Goal: Task Accomplishment & Management: Manage account settings

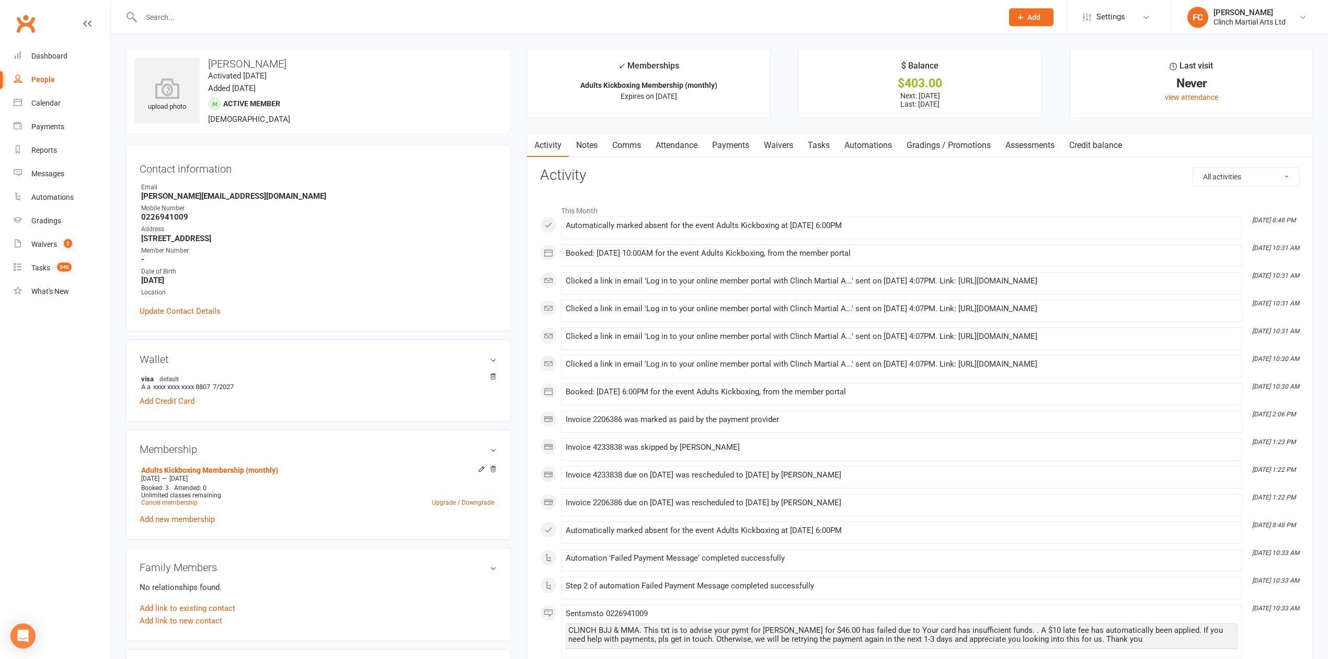
click at [373, 15] on input "text" at bounding box center [566, 17] width 857 height 15
paste input "[PERSON_NAME]"
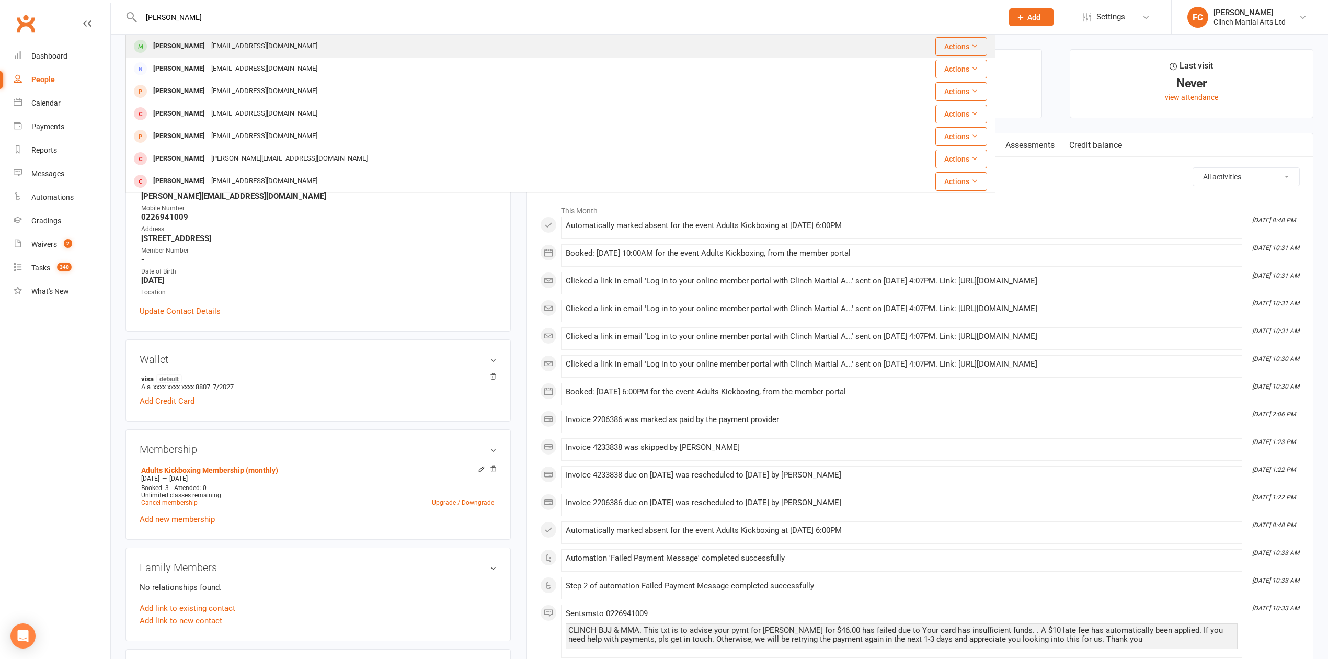
type input "[PERSON_NAME]"
click at [229, 49] on div "[EMAIL_ADDRESS][DOMAIN_NAME]" at bounding box center [264, 46] width 112 height 15
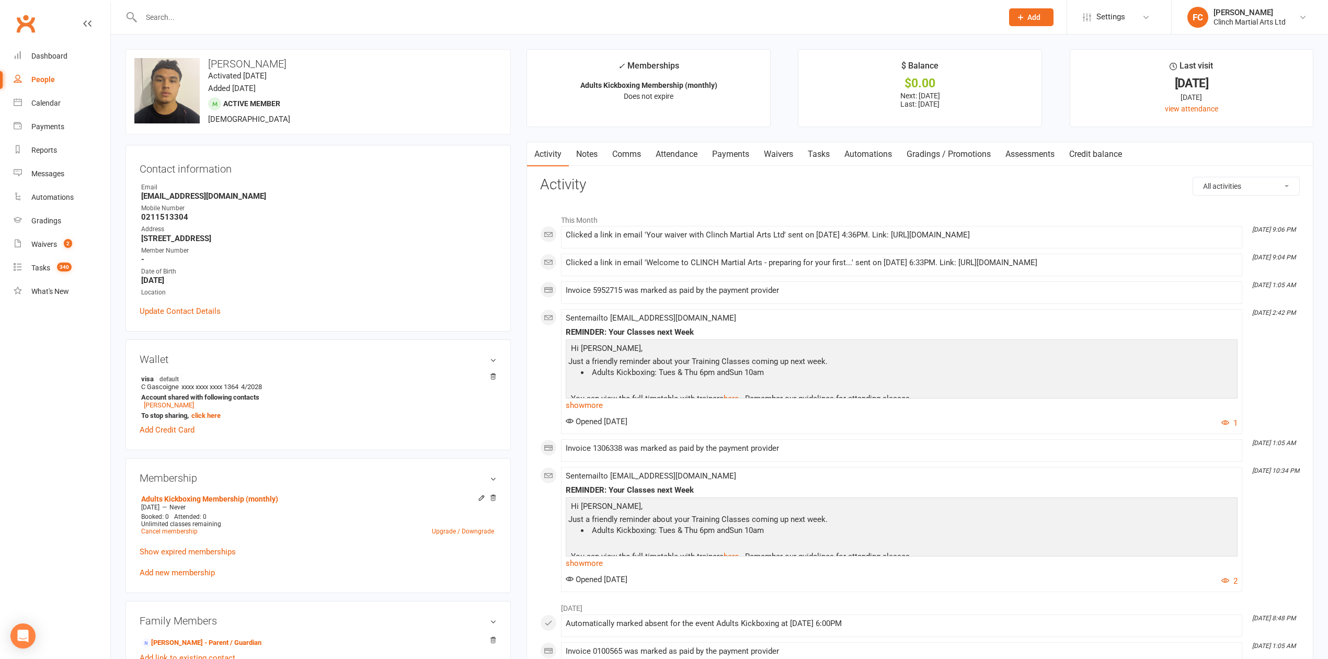
click at [737, 150] on link "Payments" at bounding box center [731, 154] width 52 height 24
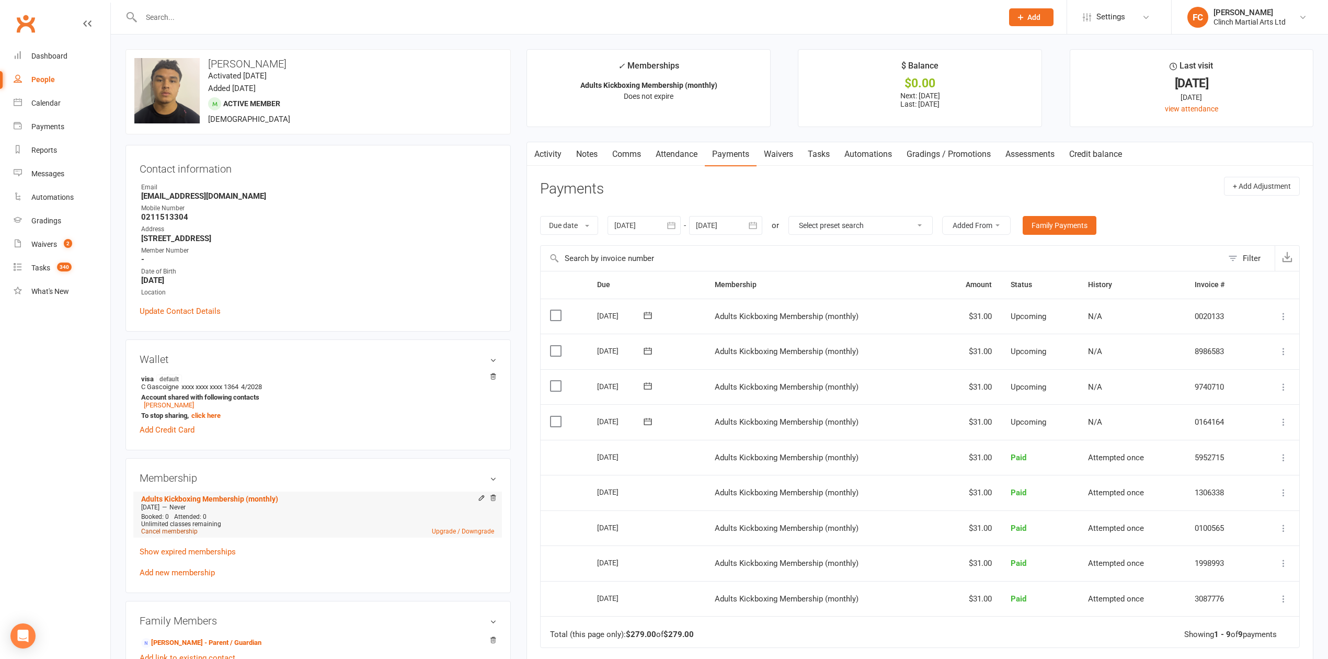
click at [167, 533] on link "Cancel membership" at bounding box center [169, 531] width 56 height 7
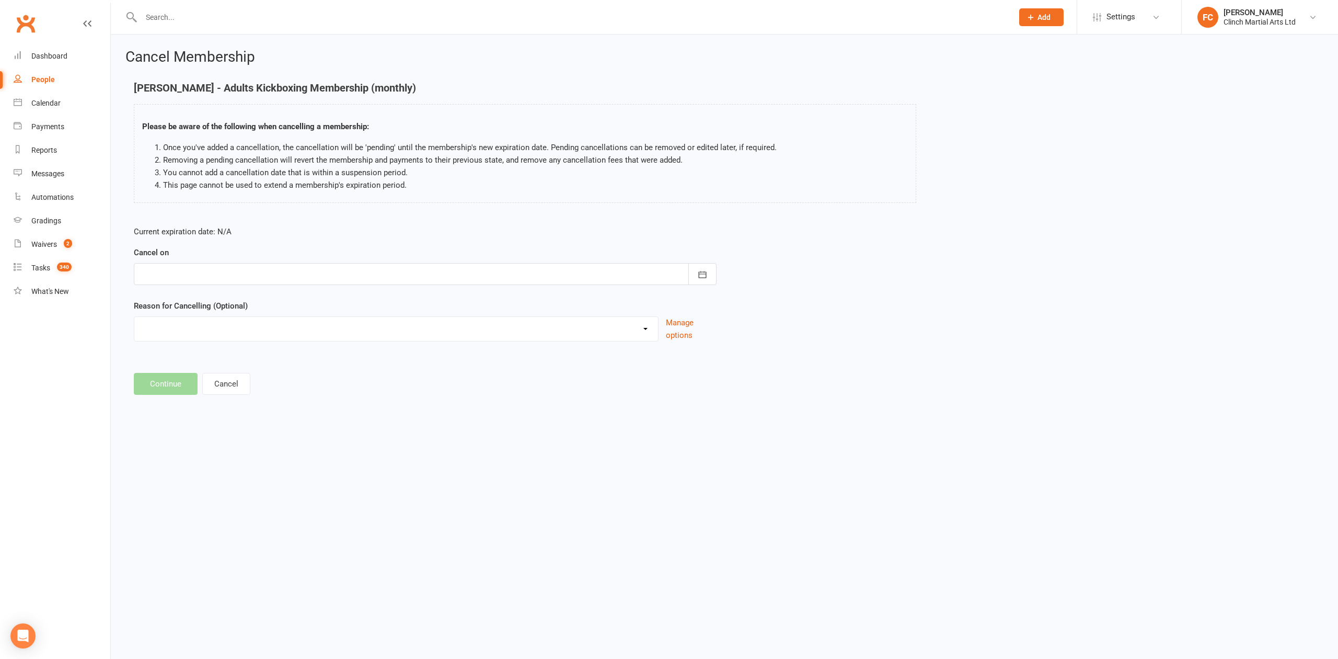
click at [267, 281] on div at bounding box center [425, 274] width 583 height 22
click at [218, 417] on span "26" at bounding box center [222, 420] width 8 height 8
type input "[DATE]"
click at [203, 335] on select "Abandoned membership Holiday Injury Moved out of [GEOGRAPHIC_DATA] No longer in…" at bounding box center [396, 327] width 524 height 21
select select "8"
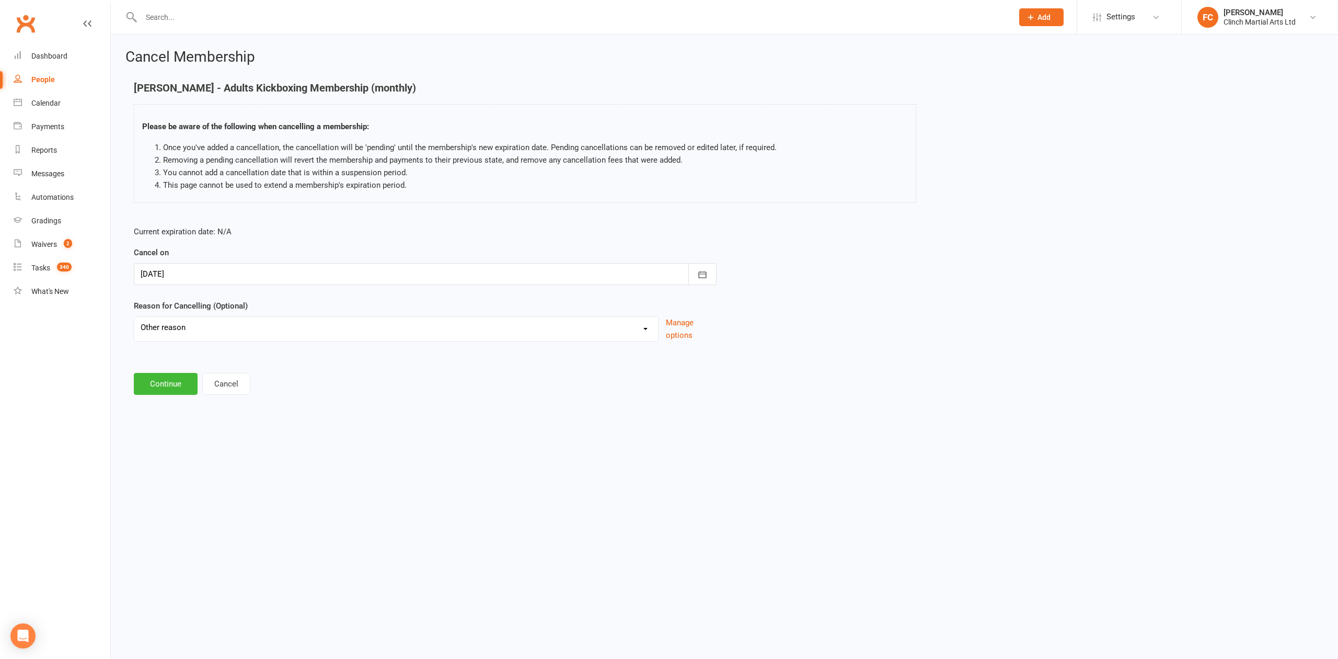
click at [134, 317] on select "Abandoned membership Holiday Injury Moved out of [GEOGRAPHIC_DATA] No longer in…" at bounding box center [396, 327] width 524 height 21
click at [206, 387] on input at bounding box center [425, 384] width 583 height 22
paste input "unable to commit to trainings any longer"
drag, startPoint x: 145, startPoint y: 387, endPoint x: 133, endPoint y: 387, distance: 12.0
click at [133, 387] on div "Current expiration date: N/A Cancel on [DATE] [DATE] Sun Mon Tue Wed Thu Fri Sa…" at bounding box center [425, 313] width 599 height 192
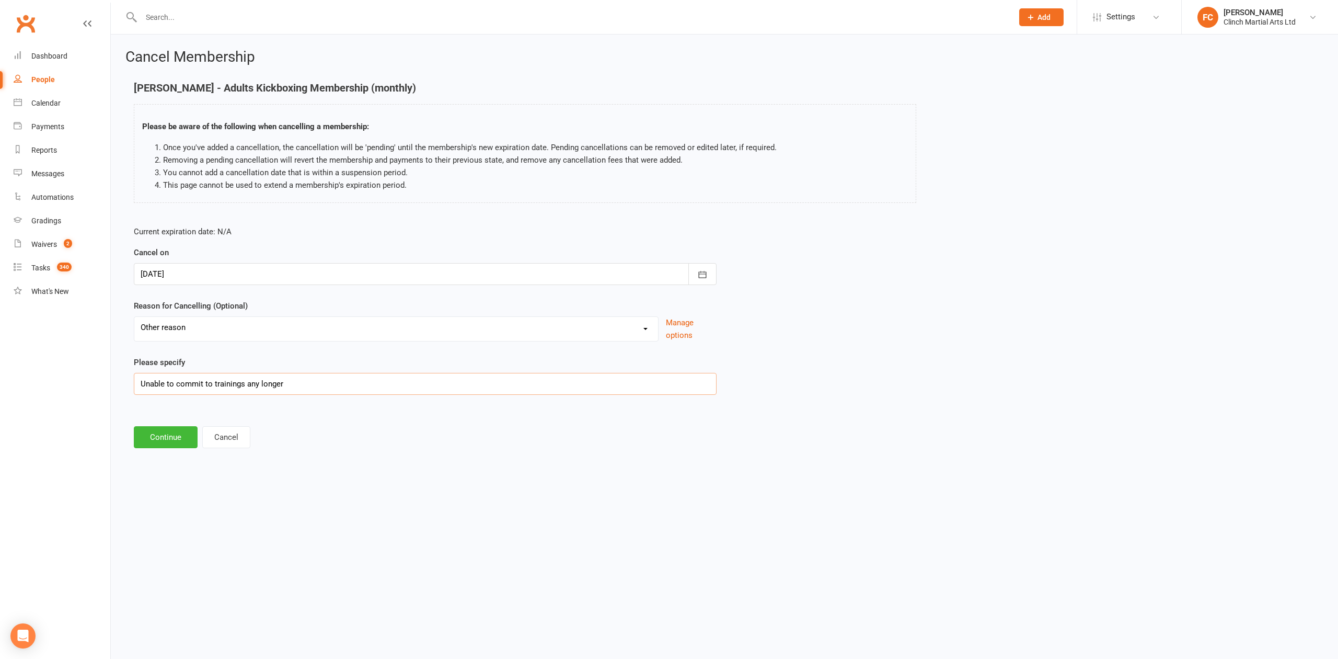
drag, startPoint x: 312, startPoint y: 385, endPoint x: 123, endPoint y: 373, distance: 188.6
click at [123, 373] on div "Cancel Membership [PERSON_NAME] - Adults Kickboxing Membership (monthly) Please…" at bounding box center [725, 250] width 1228 height 430
paste input "school and weekend commitments"
drag, startPoint x: 145, startPoint y: 382, endPoint x: 128, endPoint y: 377, distance: 18.4
click at [128, 377] on div "Current expiration date: N/A Cancel on [DATE] [DATE] Sun Mon Tue Wed Thu Fri Sa…" at bounding box center [425, 313] width 599 height 192
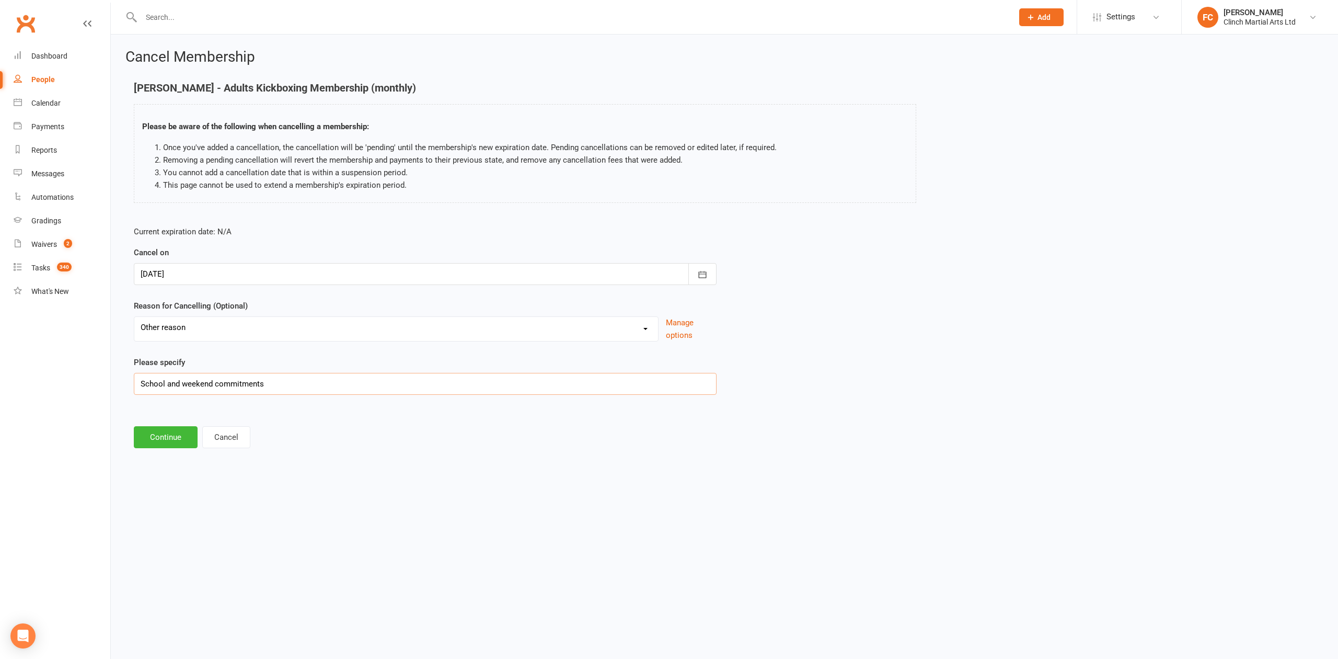
type input "School and weekend commitments"
click at [321, 479] on html "Prospect Member Non-attending contact Bulk message Add Settings Event Templates…" at bounding box center [669, 239] width 1338 height 479
click at [151, 436] on button "Continue" at bounding box center [166, 437] width 64 height 22
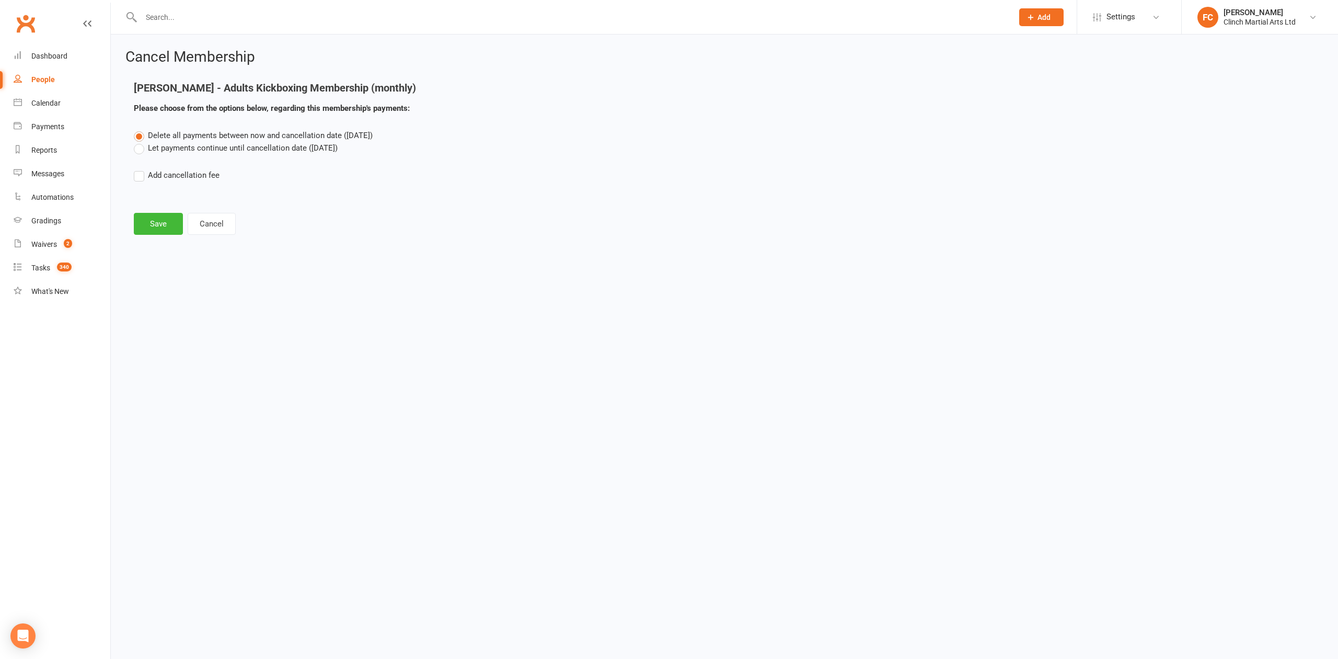
click at [172, 147] on label "Let payments continue until cancellation date ([DATE])" at bounding box center [236, 148] width 204 height 13
click at [141, 142] on input "Let payments continue until cancellation date ([DATE])" at bounding box center [137, 142] width 7 height 0
click at [168, 173] on label "Add cancellation fee" at bounding box center [177, 175] width 86 height 13
click at [141, 169] on input "Add cancellation fee" at bounding box center [137, 169] width 7 height 0
click at [226, 208] on input "number" at bounding box center [228, 207] width 87 height 22
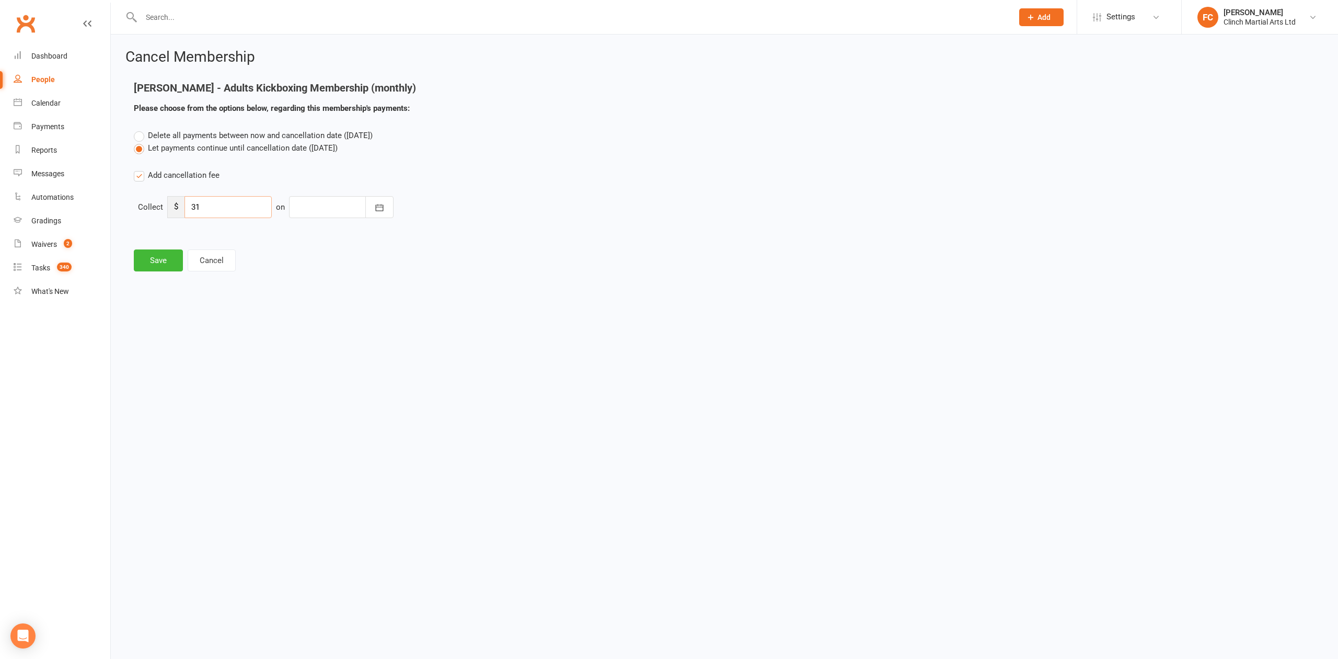
type input "31"
click at [320, 203] on div at bounding box center [341, 207] width 105 height 22
click at [373, 354] on span "26" at bounding box center [377, 353] width 8 height 8
type input "[DATE]"
click at [159, 260] on button "Save" at bounding box center [158, 260] width 49 height 22
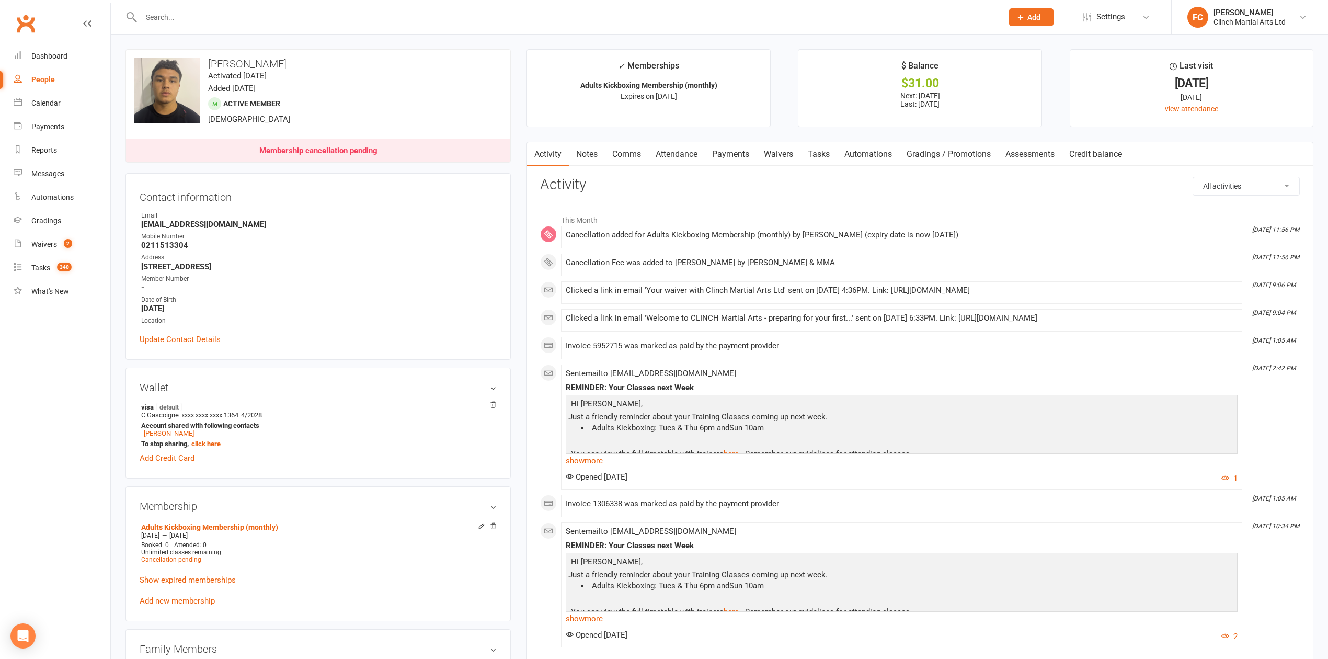
drag, startPoint x: 624, startPoint y: 156, endPoint x: 632, endPoint y: 167, distance: 13.9
click at [624, 155] on link "Comms" at bounding box center [626, 154] width 43 height 24
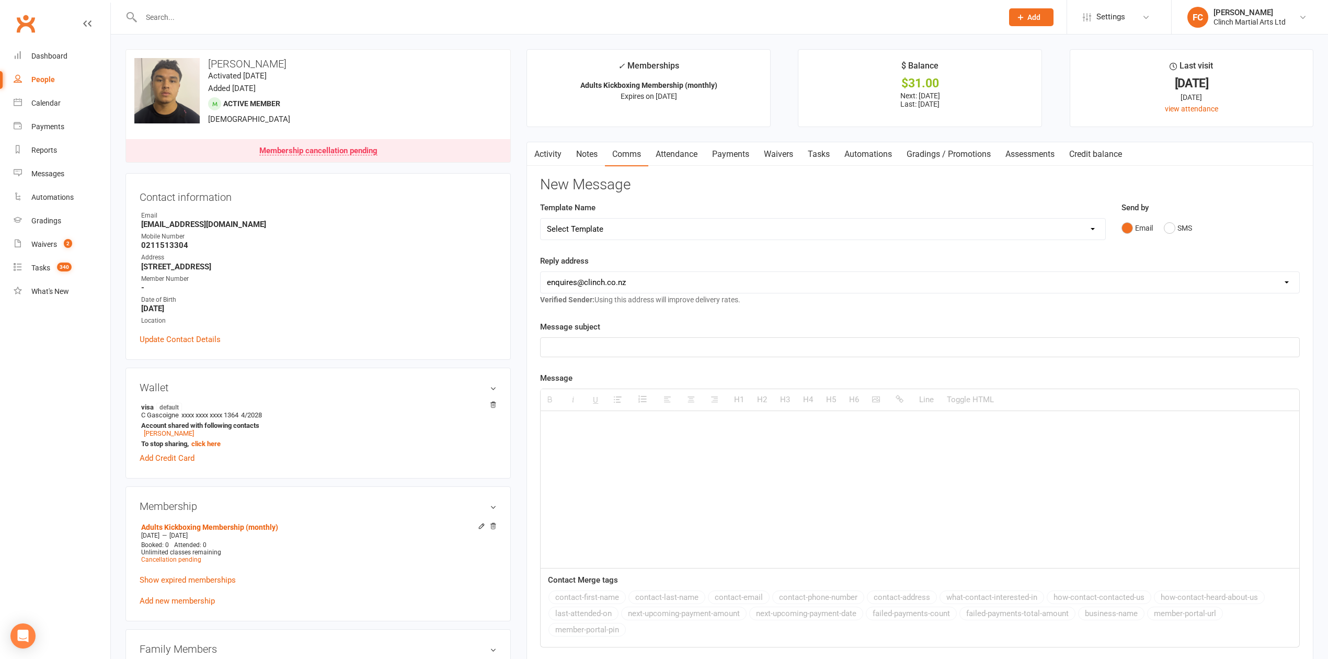
click at [712, 226] on select "Select Template [SMS] Appointment confirmation [Email] CLINCH BJJ & MMA Enquiry…" at bounding box center [823, 229] width 565 height 21
select select "86"
click at [541, 219] on select "Select Template [SMS] Appointment confirmation [Email] CLINCH BJJ & MMA Enquiry…" at bounding box center [823, 229] width 565 height 21
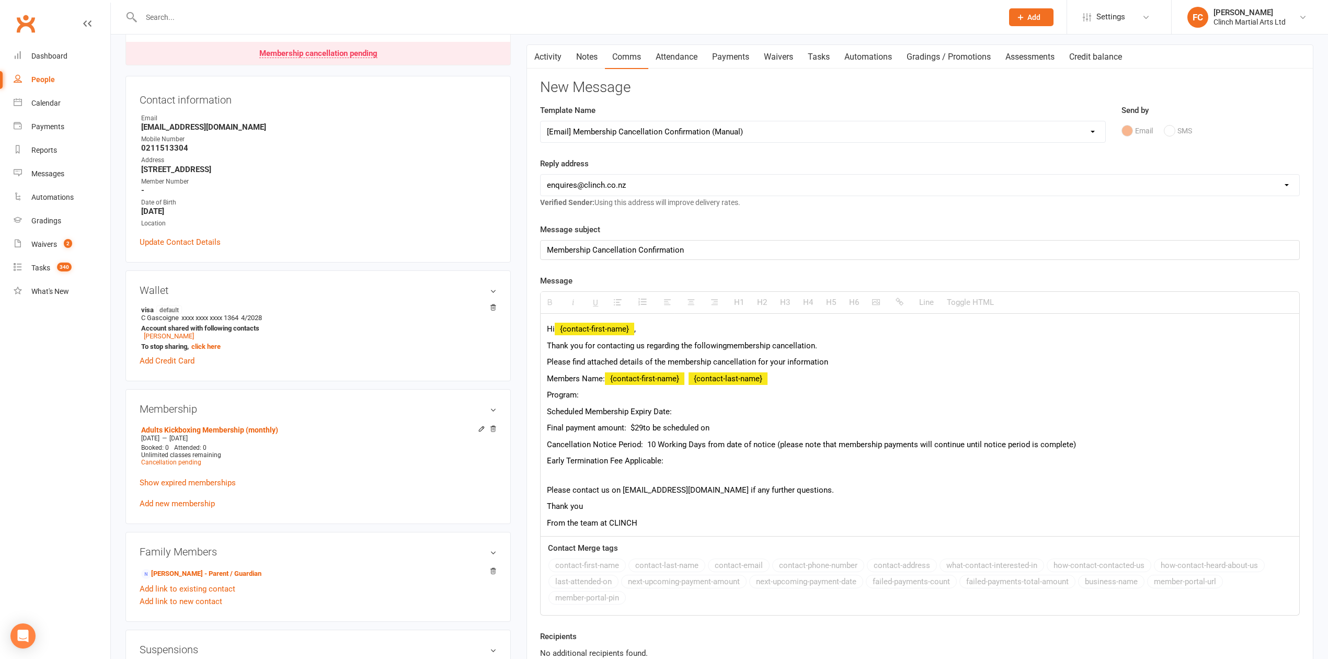
scroll to position [139, 0]
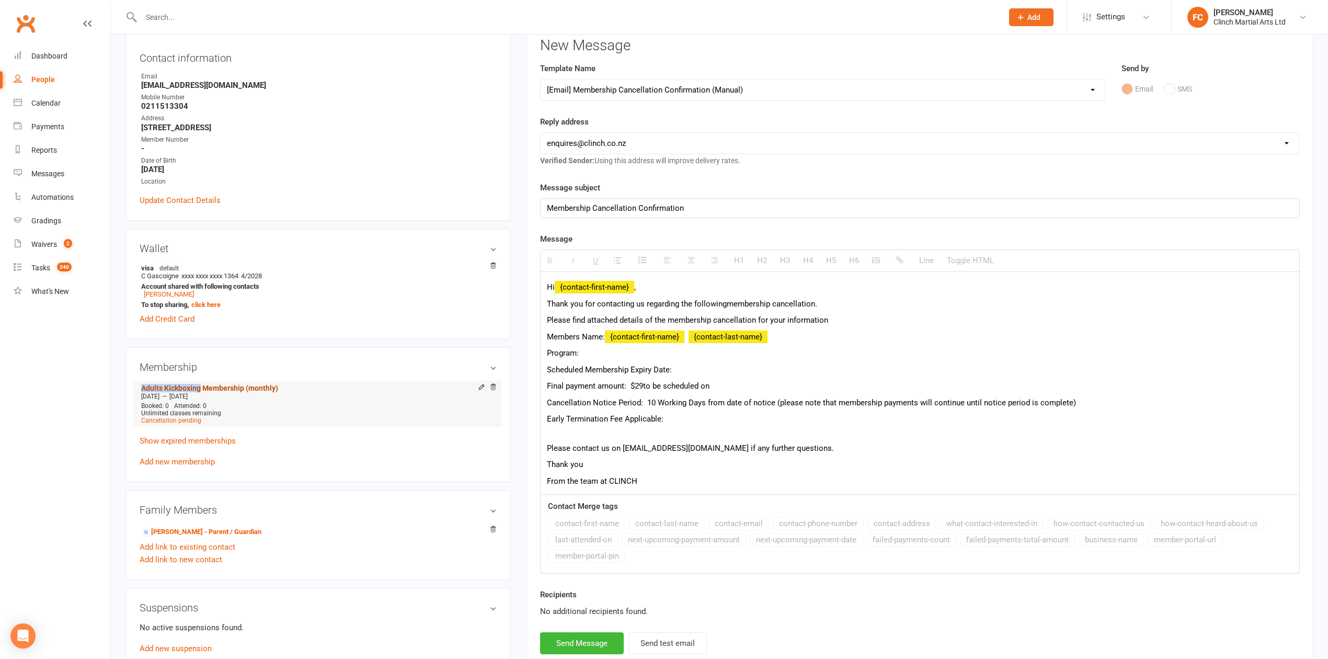
drag, startPoint x: 131, startPoint y: 390, endPoint x: 201, endPoint y: 388, distance: 70.1
click at [201, 388] on div "Membership Adults Kickboxing Membership (monthly) [DATE] — [DATE] Booked: 0 Att…" at bounding box center [317, 414] width 385 height 135
copy link "Adults Kickboxing"
click at [614, 356] on p "Program:" at bounding box center [920, 353] width 746 height 13
paste div
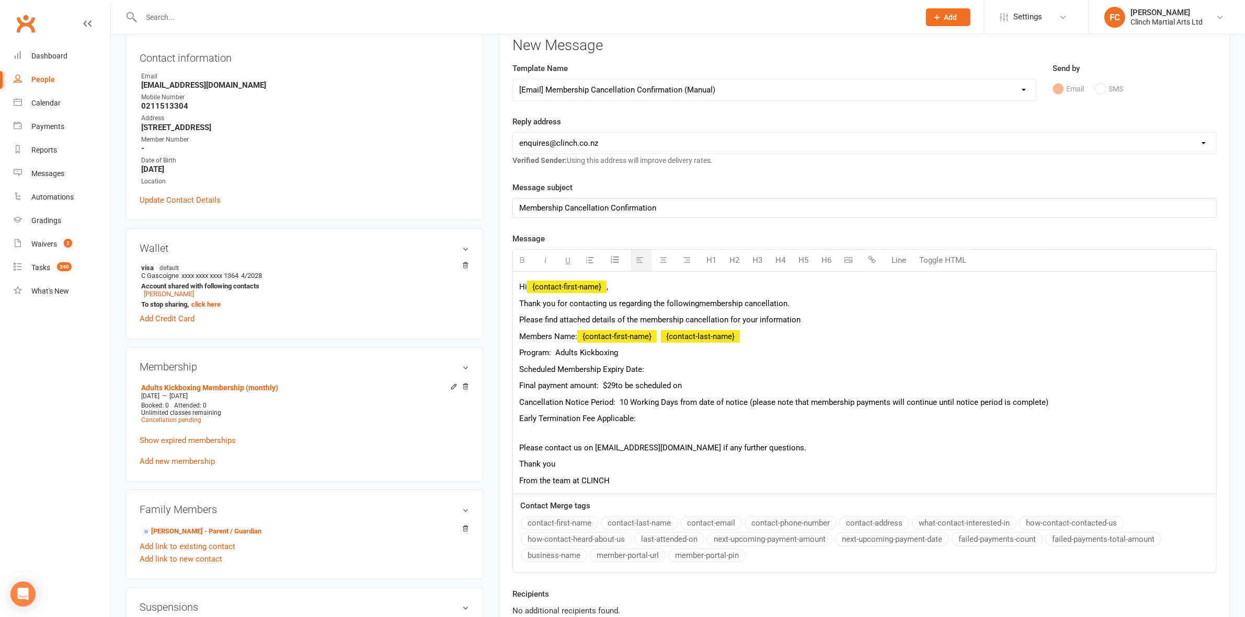
click at [667, 372] on p "Scheduled Membership Expiry Date:" at bounding box center [864, 369] width 691 height 13
drag, startPoint x: 614, startPoint y: 383, endPoint x: 608, endPoint y: 384, distance: 6.4
click at [608, 384] on span "Final payment amount: $29" at bounding box center [567, 385] width 96 height 9
click at [704, 381] on p "Final payment amount: $31 to be scheduled on" at bounding box center [864, 386] width 691 height 13
drag, startPoint x: 641, startPoint y: 417, endPoint x: 510, endPoint y: 416, distance: 130.7
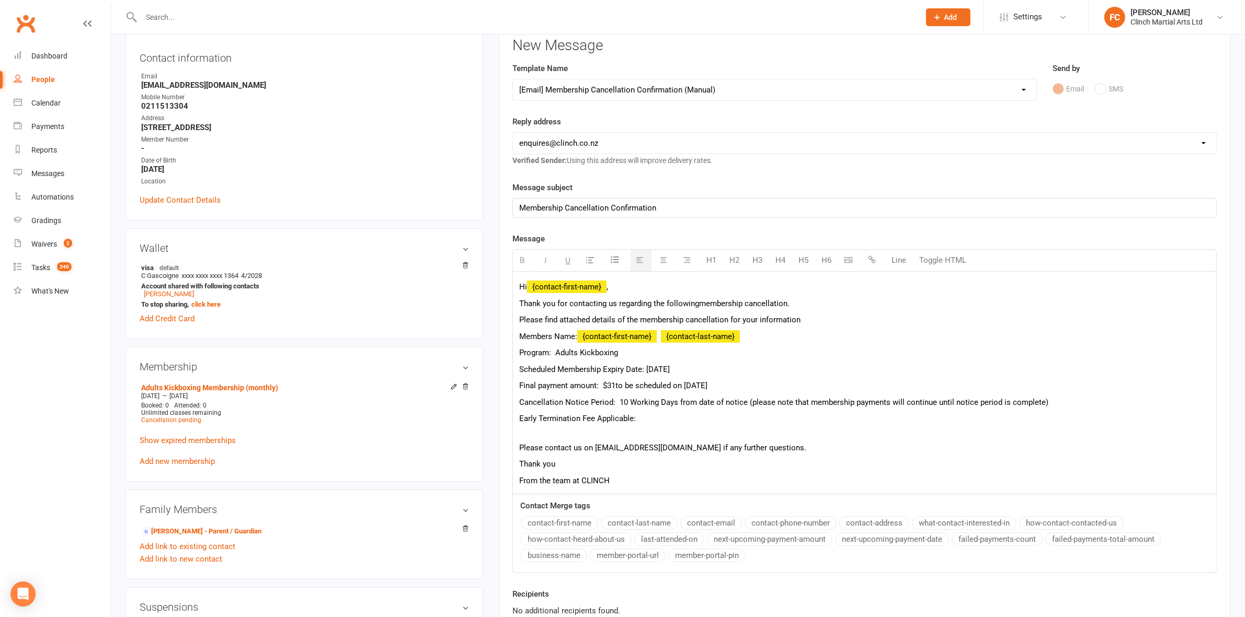
click at [510, 416] on div "Activity Notes Comms Attendance Payments Waivers Tasks Automations Gradings / P…" at bounding box center [864, 337] width 731 height 668
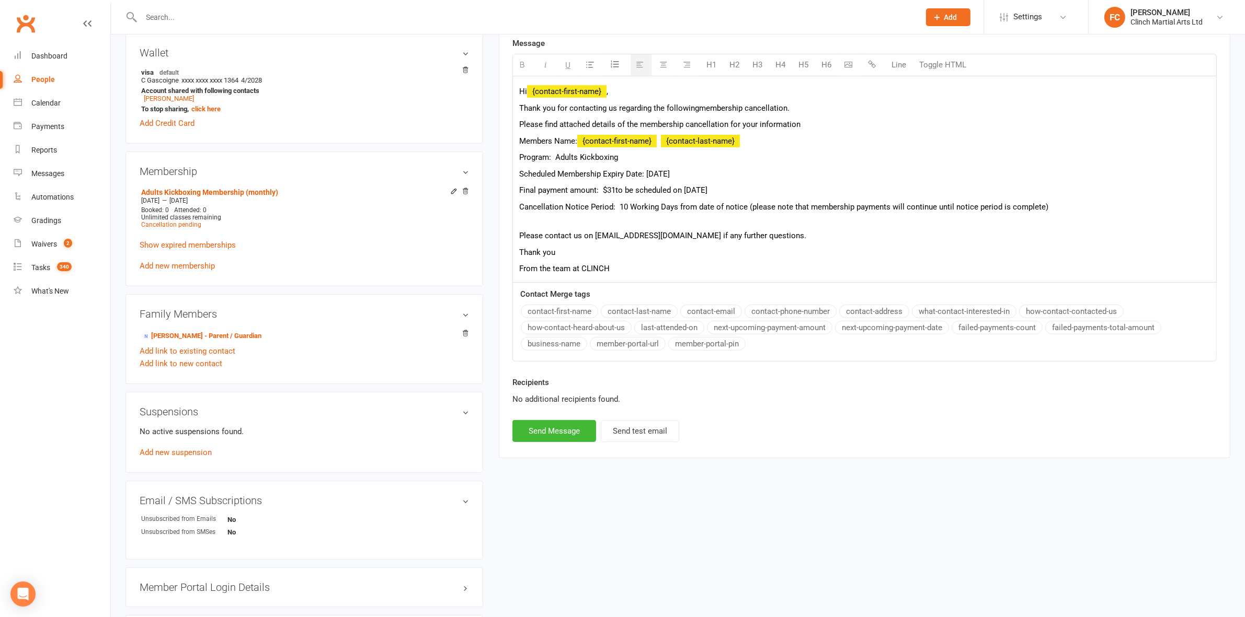
scroll to position [335, 0]
click at [547, 437] on button "Send Message" at bounding box center [554, 431] width 84 height 22
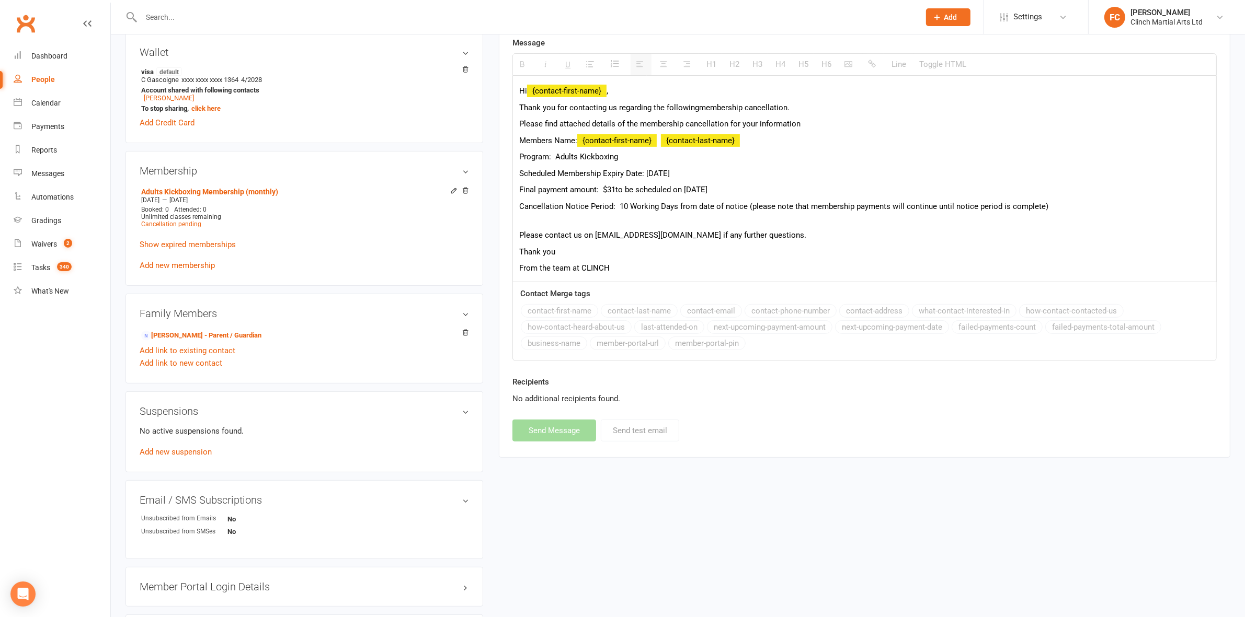
select select
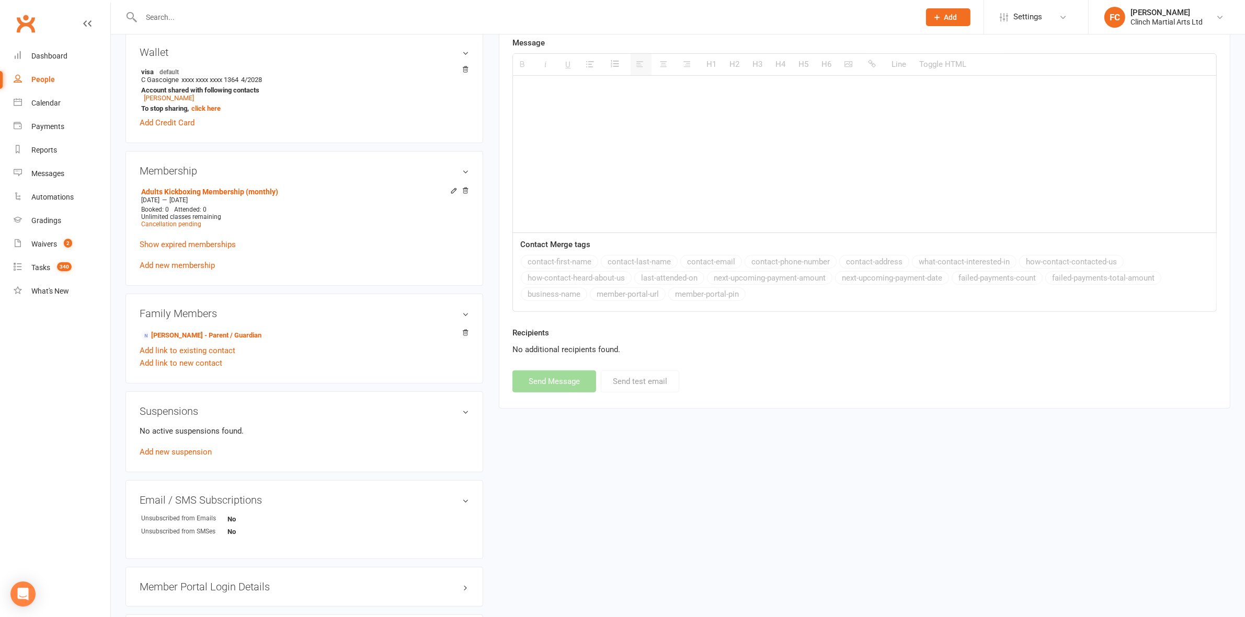
click at [258, 19] on input "text" at bounding box center [525, 17] width 774 height 15
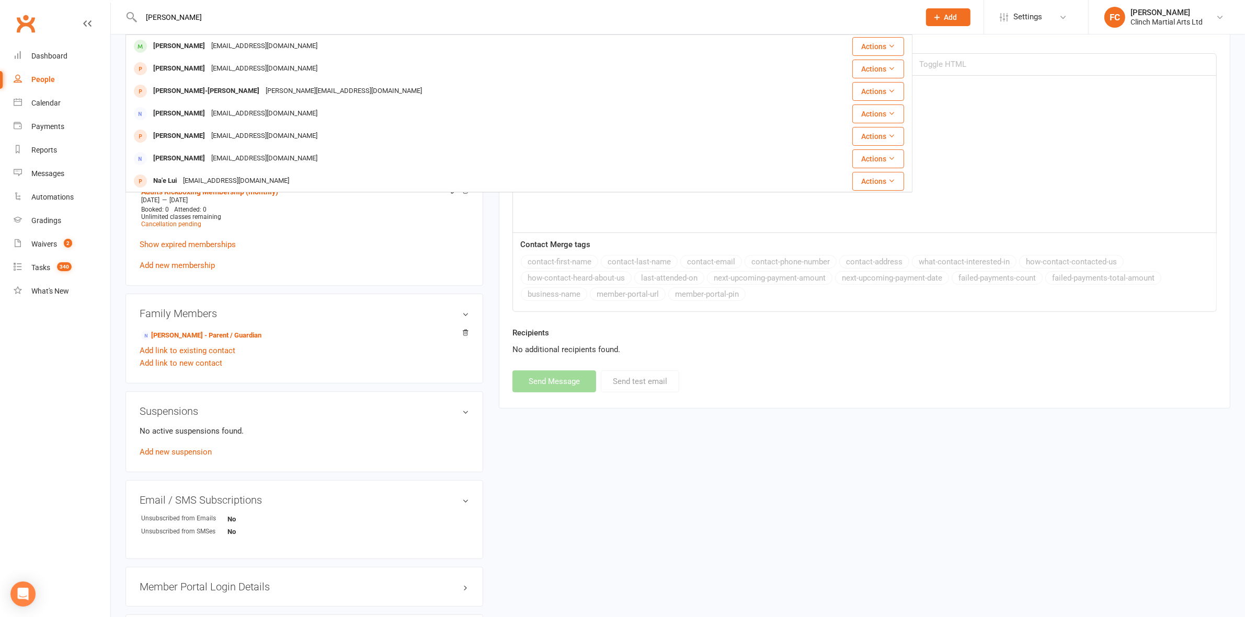
type input "[PERSON_NAME]"
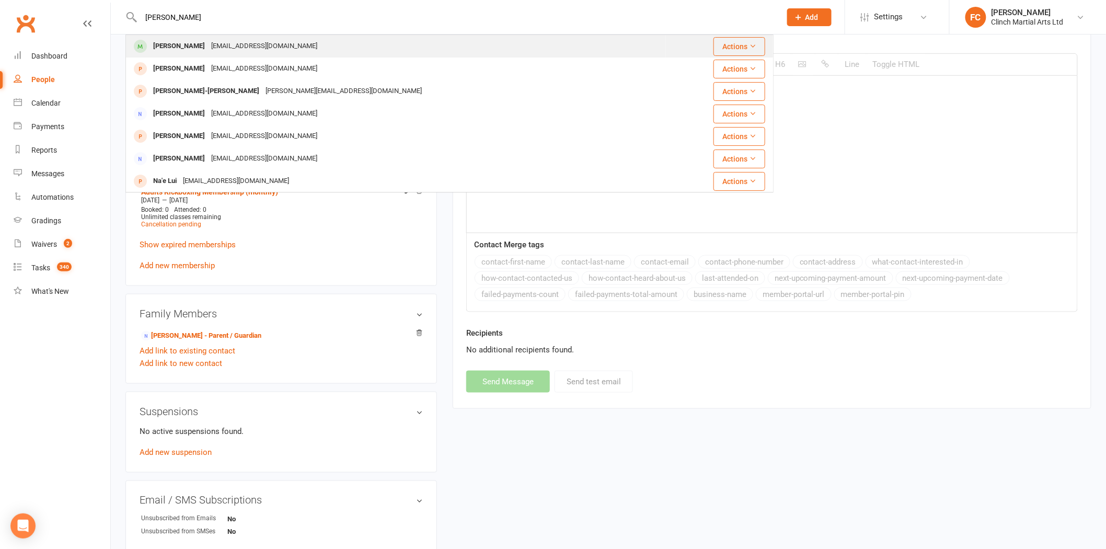
click at [175, 54] on div "[PERSON_NAME] [EMAIL_ADDRESS][DOMAIN_NAME]" at bounding box center [396, 46] width 539 height 21
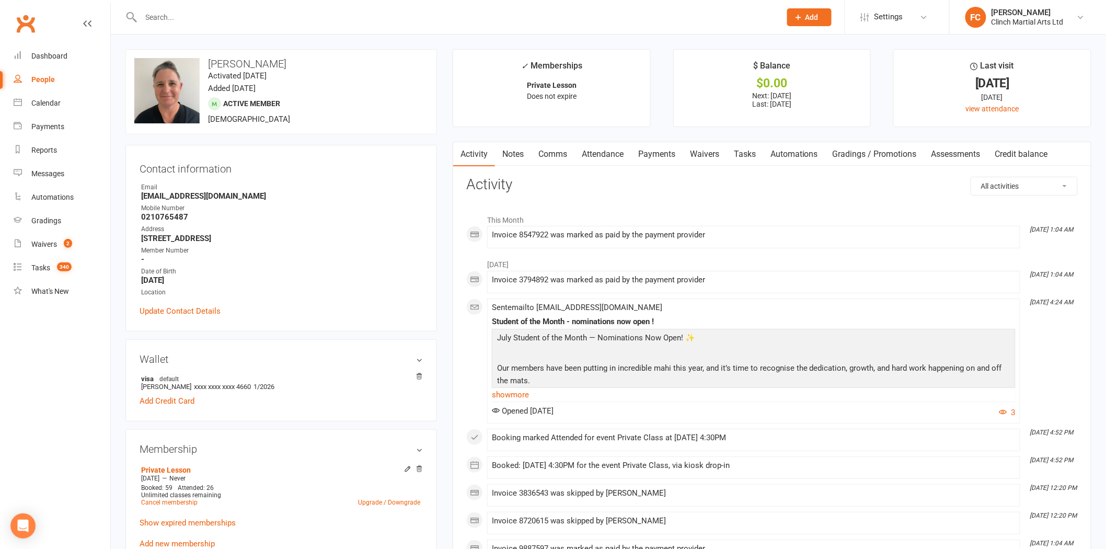
click at [671, 154] on link "Payments" at bounding box center [657, 154] width 52 height 24
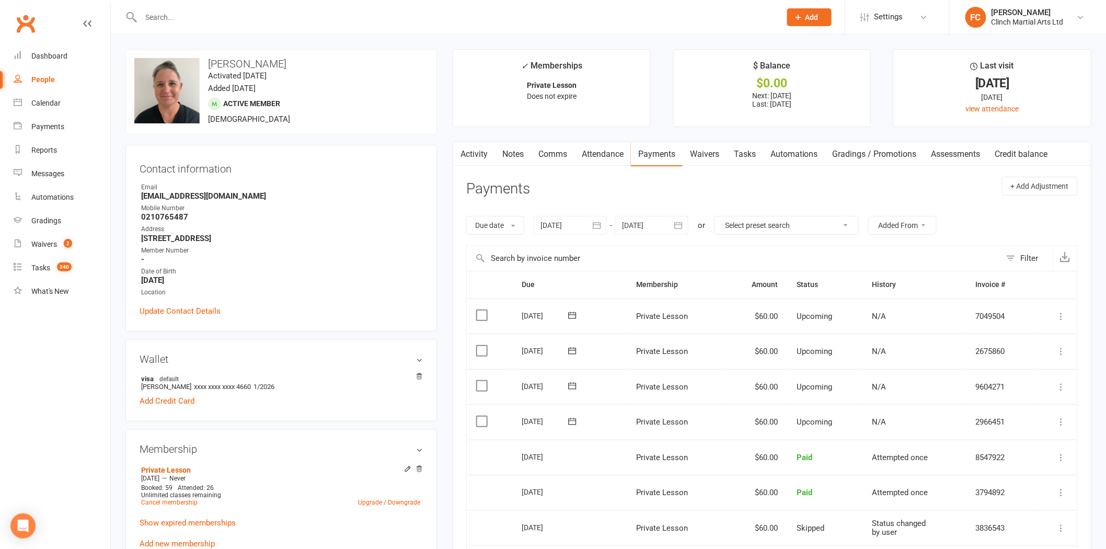
click at [451, 280] on main "✓ Memberships Private Lesson Does not expire $ Balance $0.00 Next: [DATE] Last:…" at bounding box center [772, 411] width 655 height 725
click at [479, 419] on label at bounding box center [483, 421] width 14 height 10
click at [479, 416] on input "checkbox" at bounding box center [479, 416] width 7 height 0
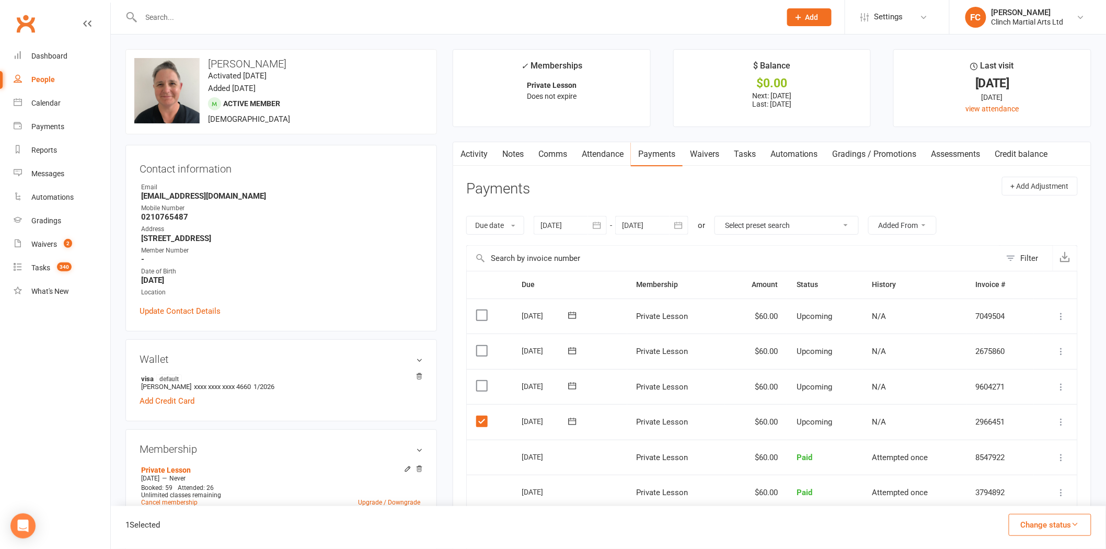
click at [1041, 520] on button "Change status" at bounding box center [1050, 525] width 83 height 22
click at [1027, 498] on link "Skipped" at bounding box center [1040, 496] width 104 height 21
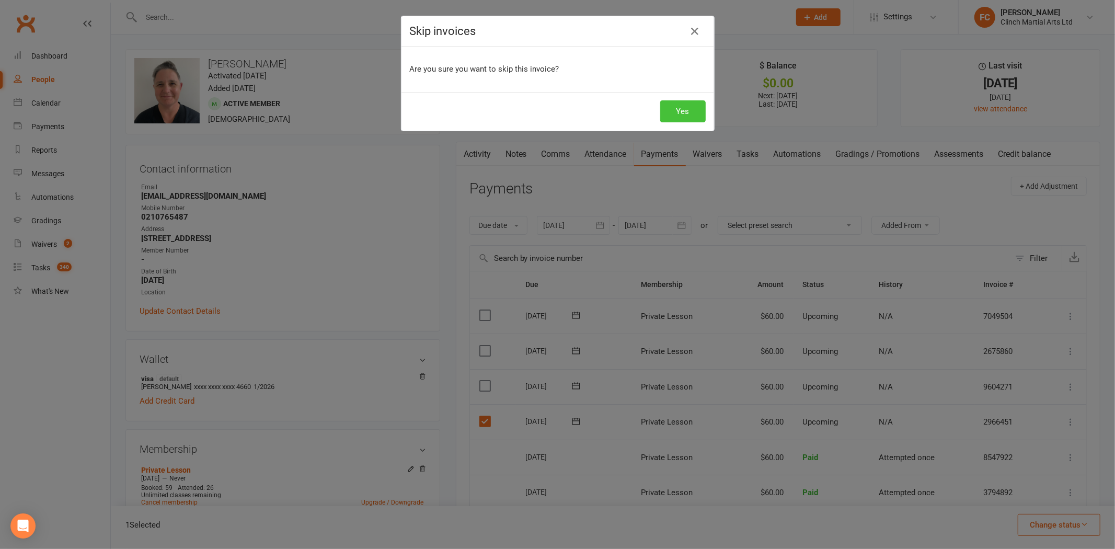
click at [676, 118] on button "Yes" at bounding box center [682, 111] width 45 height 22
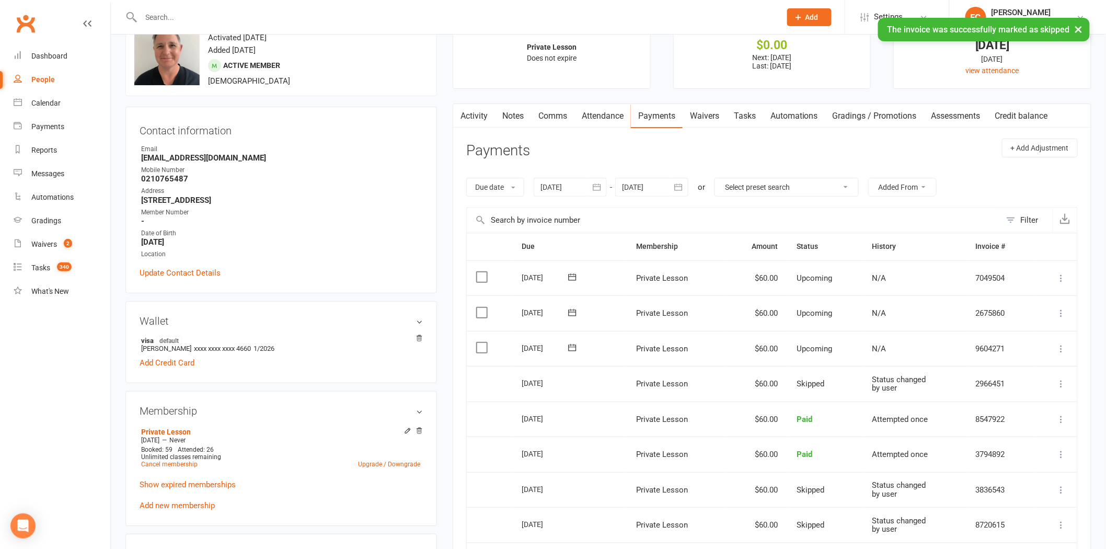
scroll to position [58, 0]
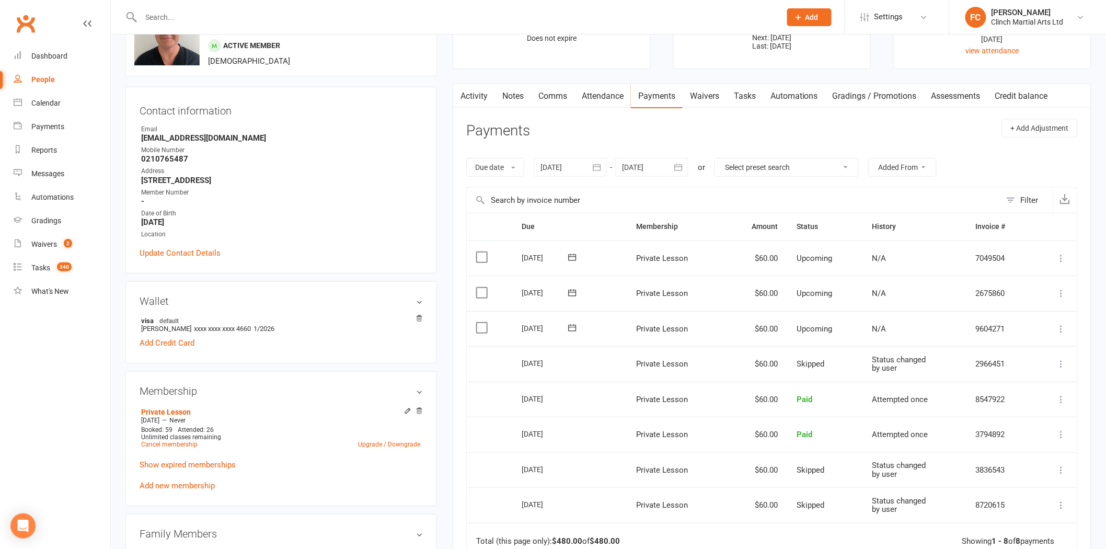
click at [469, 387] on td "Select this" at bounding box center [489, 400] width 45 height 36
click at [596, 95] on link "Attendance" at bounding box center [603, 96] width 56 height 24
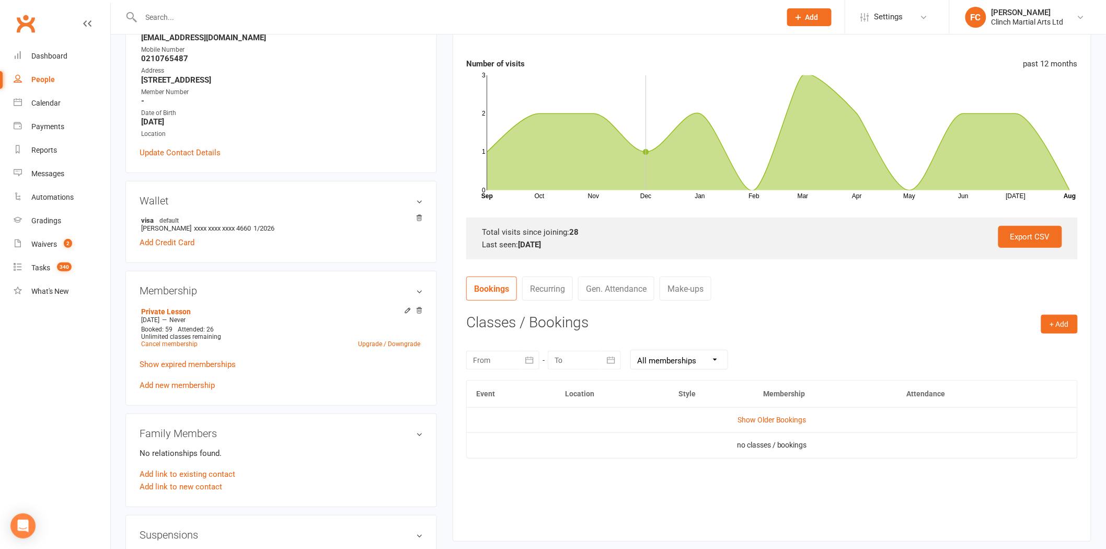
scroll to position [174, 0]
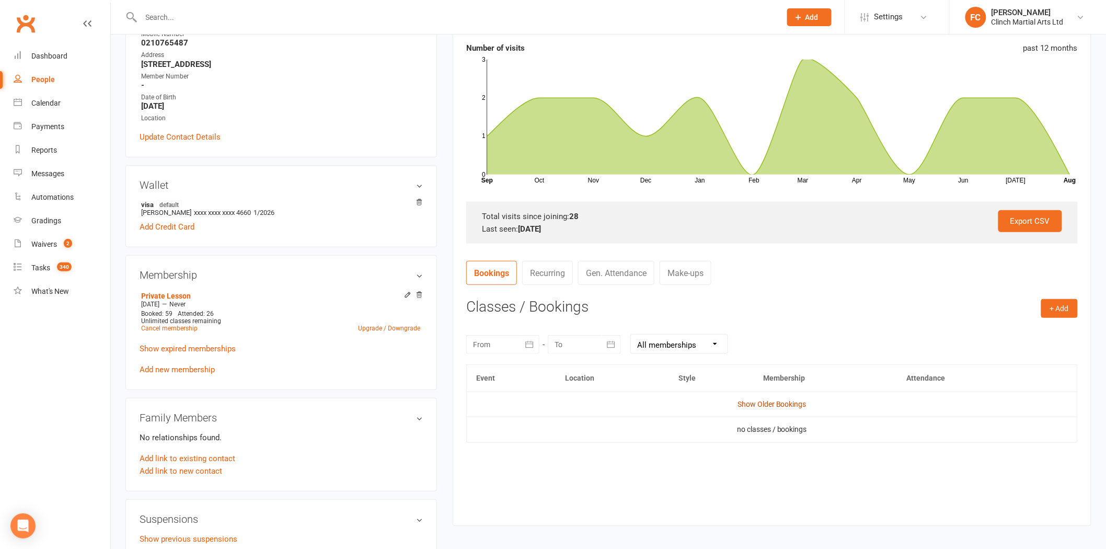
click at [775, 403] on link "Show Older Bookings" at bounding box center [772, 404] width 69 height 8
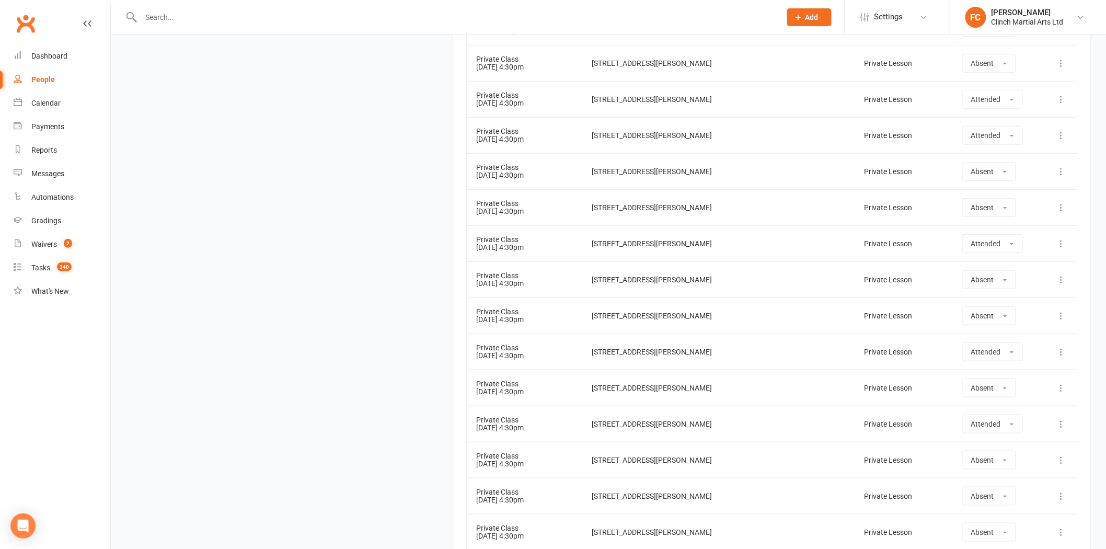
scroll to position [2323, 0]
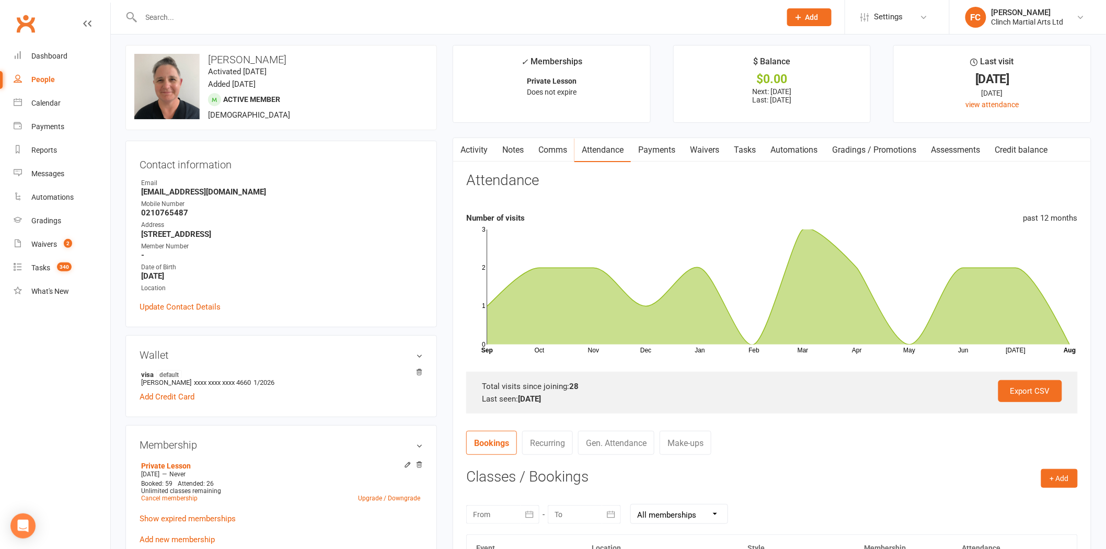
scroll to position [0, 0]
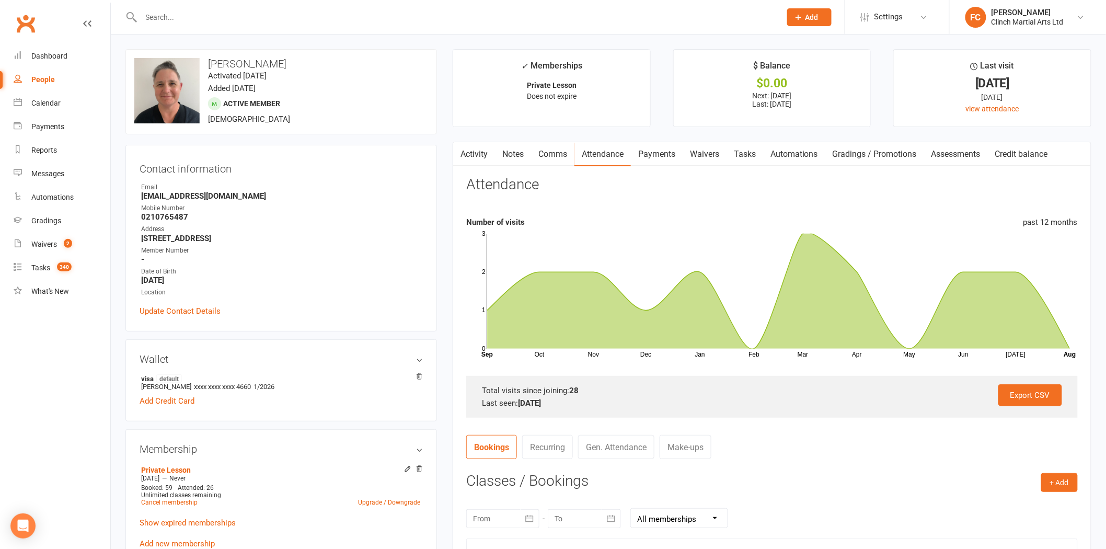
click at [474, 158] on link "Activity" at bounding box center [474, 154] width 42 height 24
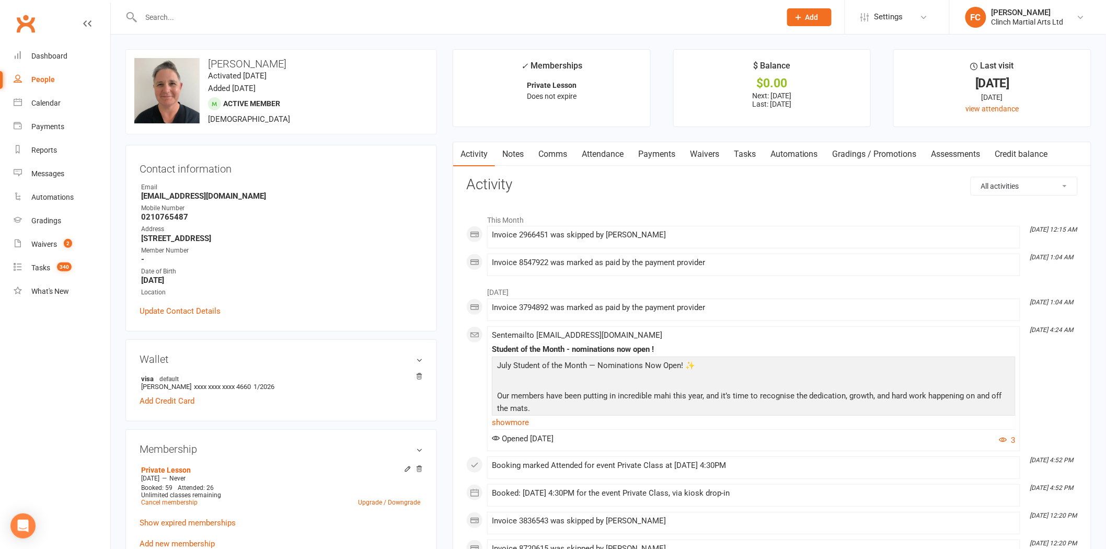
click at [587, 192] on h3 "Activity" at bounding box center [772, 185] width 612 height 16
click at [568, 233] on div "Invoice 2966451 was skipped by [PERSON_NAME]" at bounding box center [754, 235] width 524 height 9
click at [572, 234] on div "Invoice 2966451 was skipped by [PERSON_NAME]" at bounding box center [754, 235] width 524 height 9
click at [583, 178] on h3 "Activity" at bounding box center [772, 185] width 612 height 16
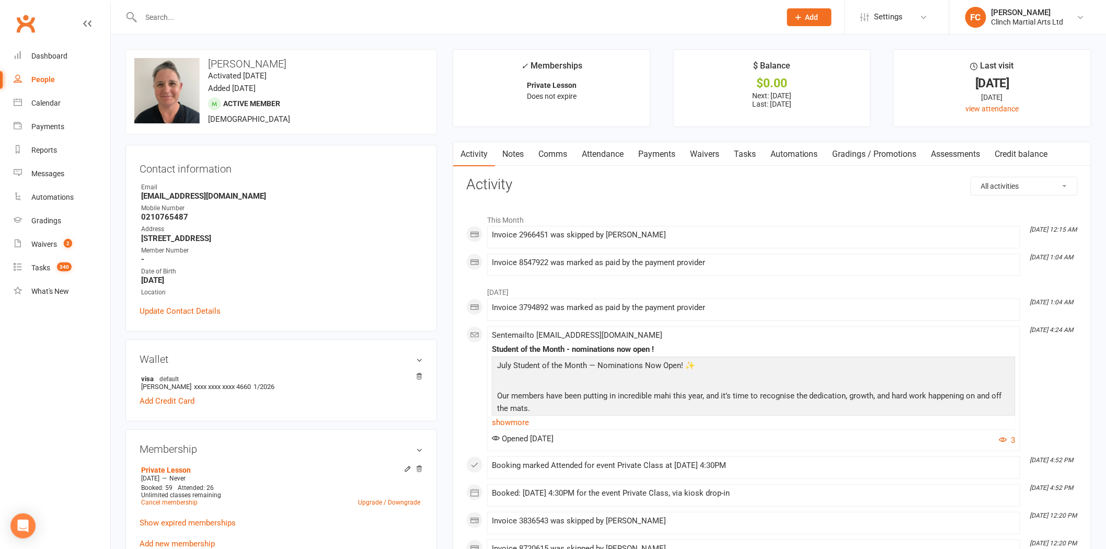
click at [656, 155] on link "Payments" at bounding box center [657, 154] width 52 height 24
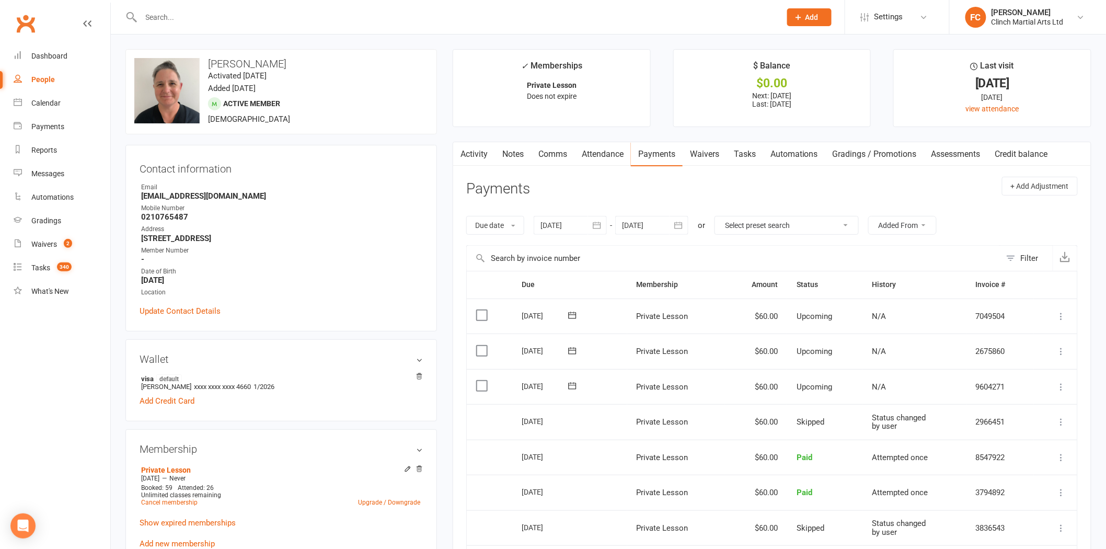
click at [607, 151] on link "Attendance" at bounding box center [603, 154] width 56 height 24
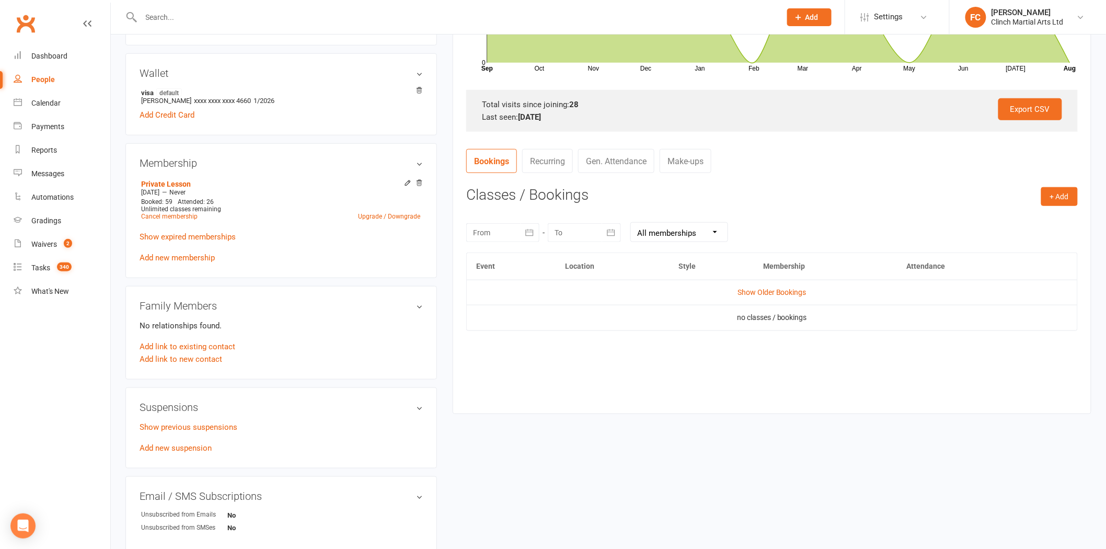
scroll to position [290, 0]
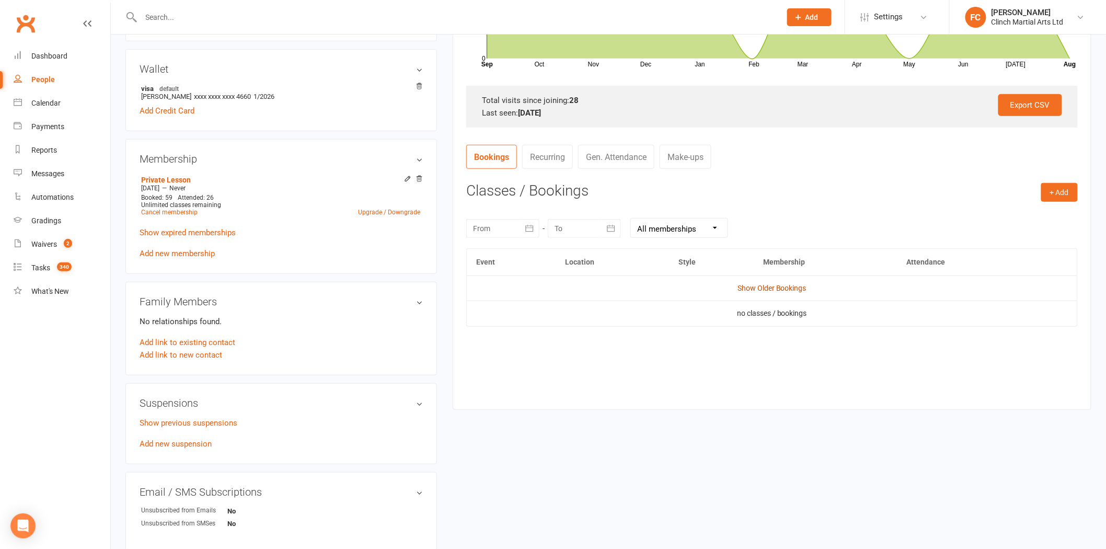
click at [738, 290] on link "Show Older Bookings" at bounding box center [772, 288] width 69 height 8
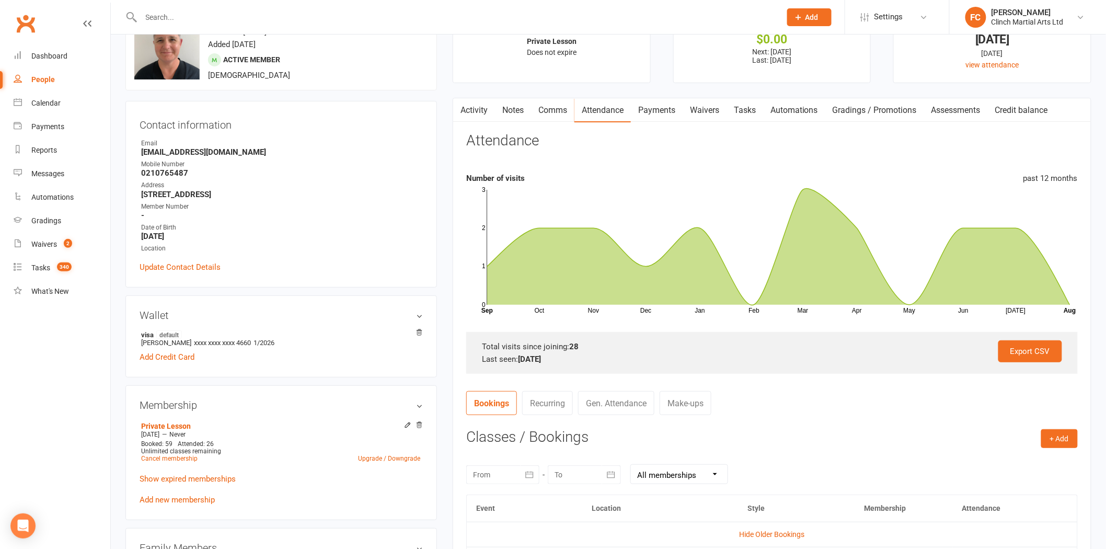
scroll to position [0, 0]
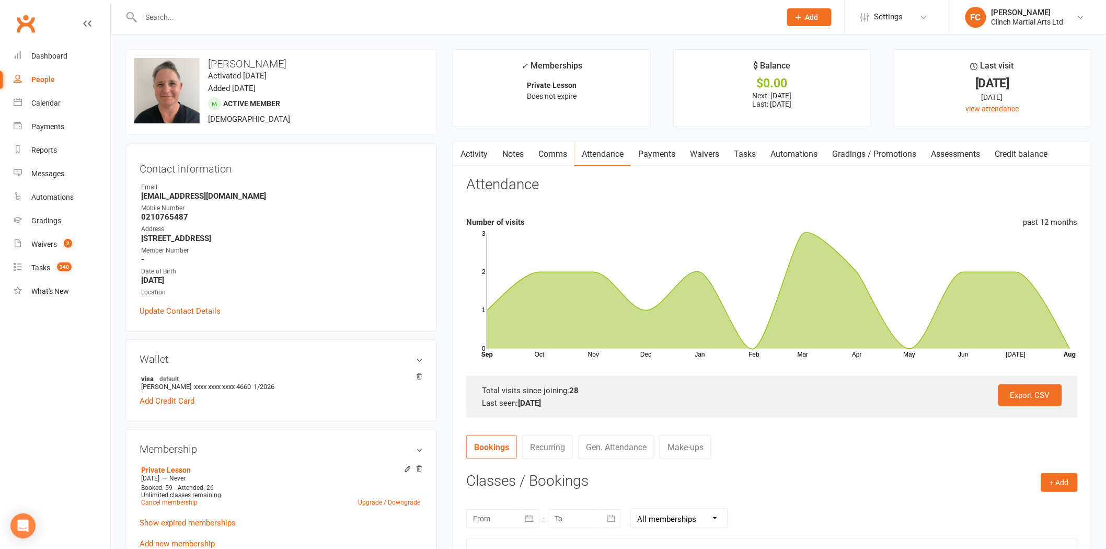
click at [651, 155] on link "Payments" at bounding box center [657, 154] width 52 height 24
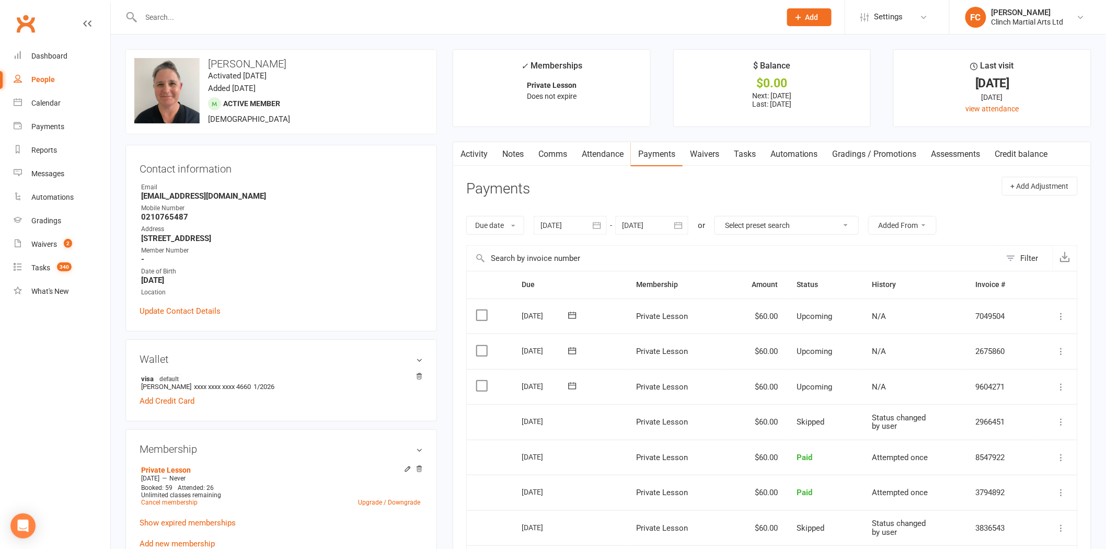
scroll to position [58, 0]
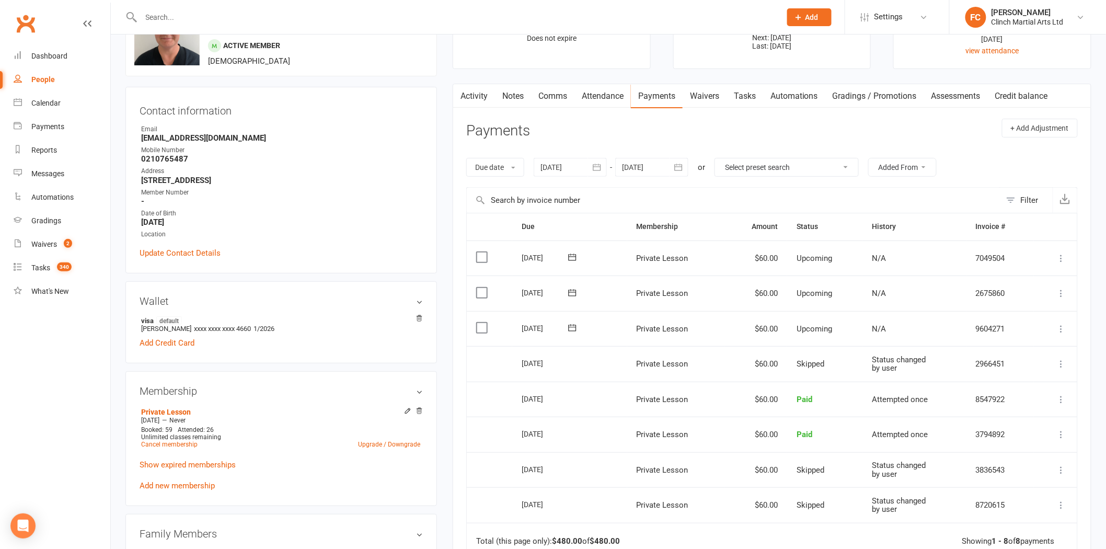
click at [489, 346] on td "Select this" at bounding box center [489, 364] width 45 height 36
click at [481, 328] on label at bounding box center [483, 328] width 14 height 10
click at [481, 323] on input "checkbox" at bounding box center [479, 323] width 7 height 0
click at [1037, 525] on button "Change status" at bounding box center [1050, 525] width 83 height 22
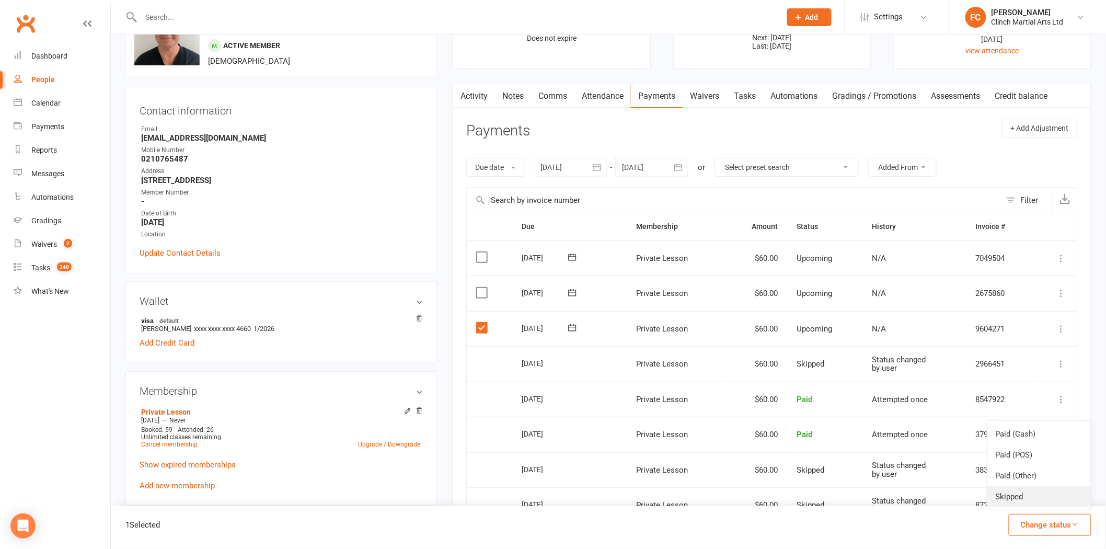
click at [1026, 497] on link "Skipped" at bounding box center [1040, 496] width 104 height 21
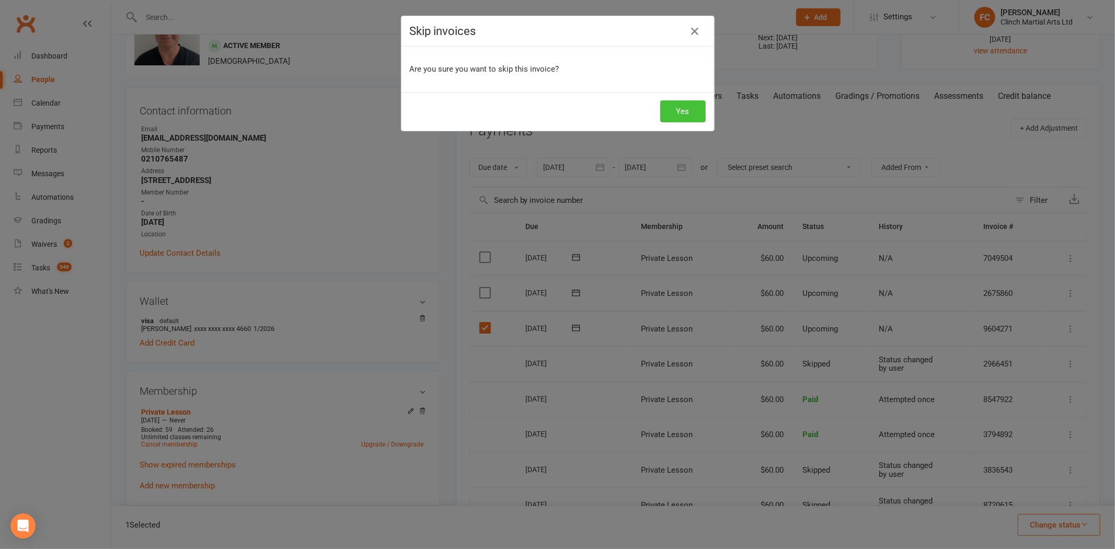
click at [677, 119] on button "Yes" at bounding box center [682, 111] width 45 height 22
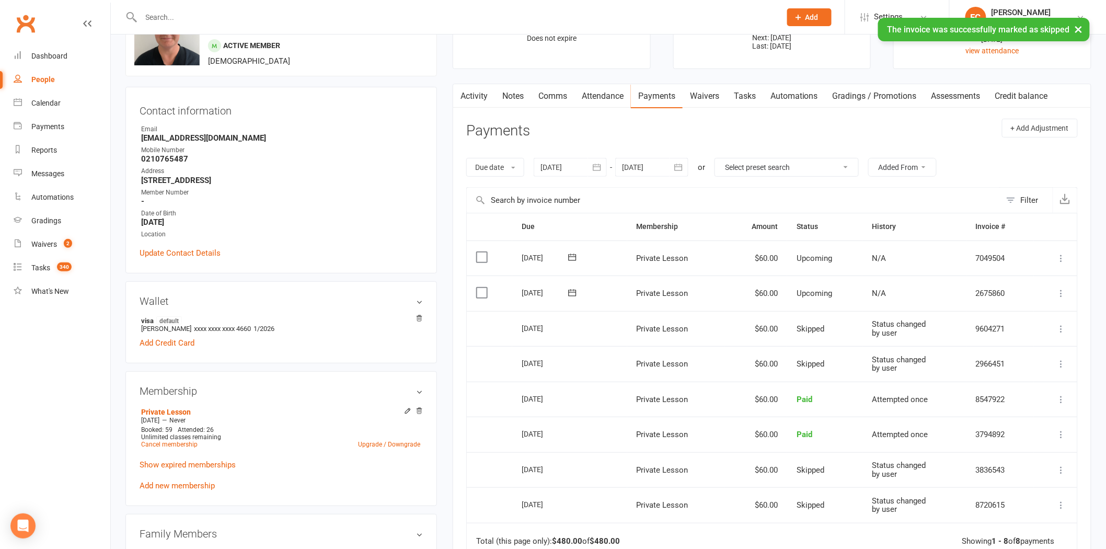
click at [1063, 325] on icon at bounding box center [1062, 329] width 10 height 10
click at [1086, 344] on div "Activity Notes Comms Attendance Payments Waivers Tasks Automations Gradings / P…" at bounding box center [772, 395] width 639 height 622
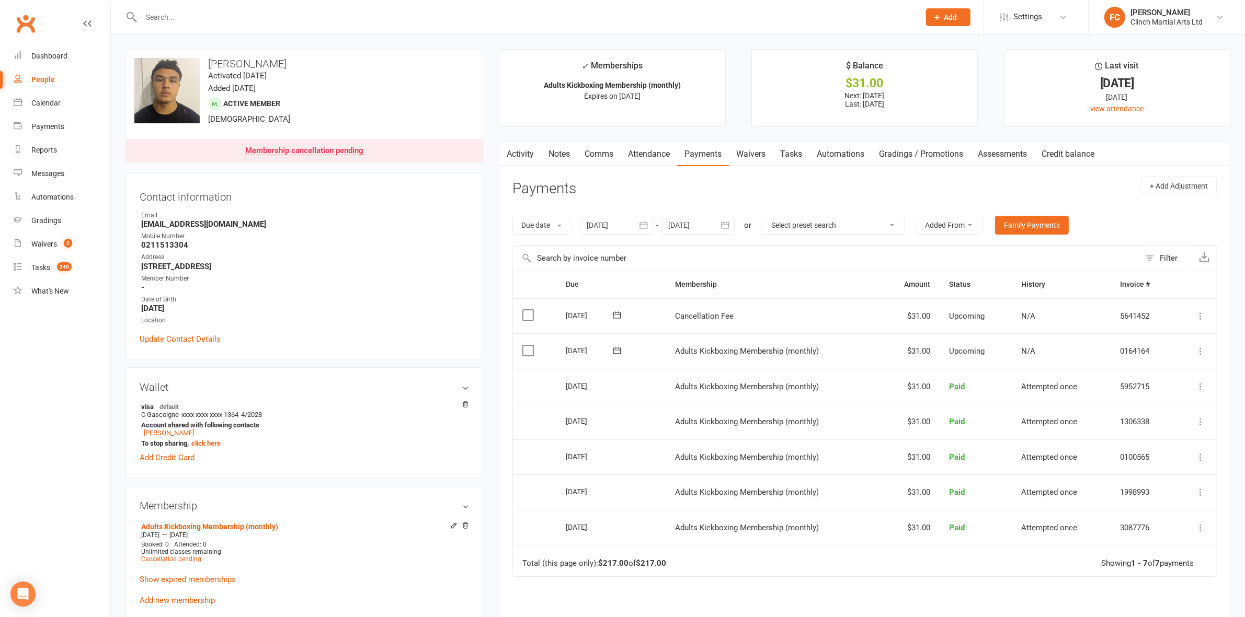
drag, startPoint x: 566, startPoint y: 315, endPoint x: 603, endPoint y: 315, distance: 36.6
click at [603, 315] on div "[DATE]" at bounding box center [590, 315] width 48 height 16
copy div "26 Aug 202"
